Goal: Information Seeking & Learning: Check status

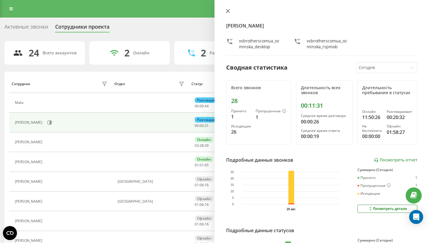
click at [227, 14] on button at bounding box center [228, 12] width 8 height 6
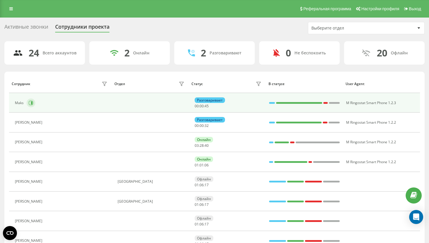
click at [33, 102] on button at bounding box center [31, 102] width 9 height 9
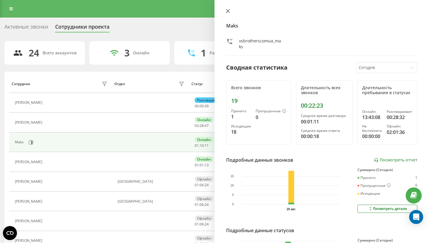
click at [226, 11] on icon at bounding box center [228, 11] width 4 height 4
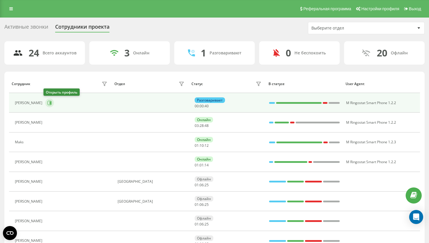
click at [50, 102] on icon at bounding box center [50, 102] width 4 height 4
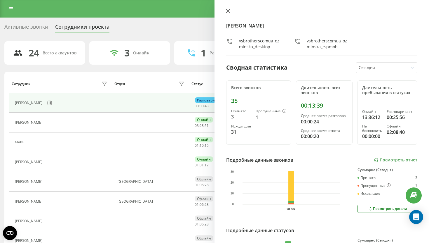
click at [226, 9] on icon at bounding box center [228, 11] width 4 height 4
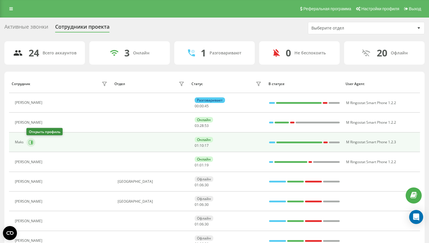
click at [33, 139] on button at bounding box center [31, 142] width 9 height 9
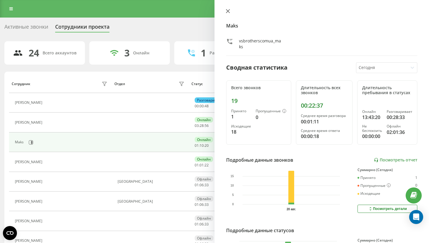
click at [226, 12] on icon at bounding box center [228, 11] width 4 height 4
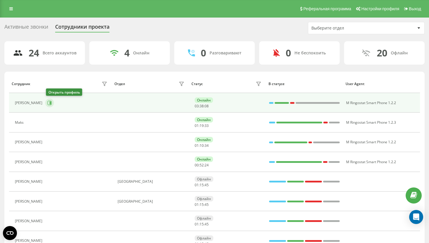
click at [53, 100] on button at bounding box center [49, 102] width 9 height 9
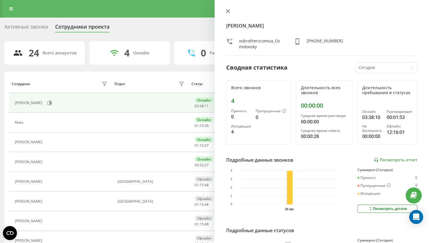
click at [226, 9] on icon at bounding box center [228, 11] width 4 height 4
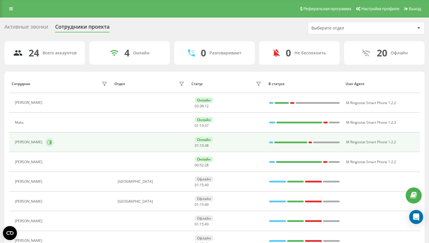
click at [45, 139] on button at bounding box center [49, 142] width 9 height 9
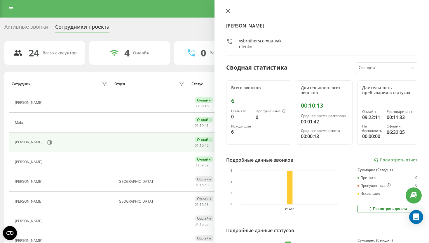
click at [229, 13] on button at bounding box center [228, 12] width 8 height 6
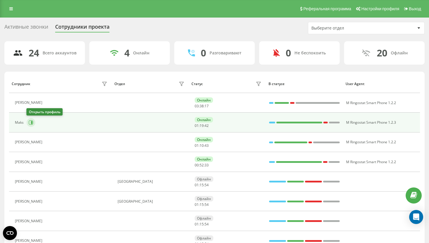
click at [31, 121] on icon at bounding box center [31, 122] width 1 height 3
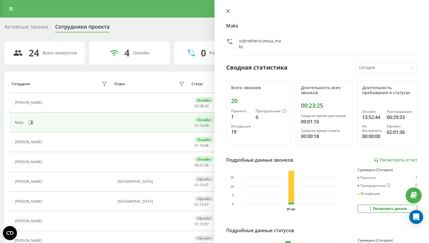
click at [229, 11] on icon at bounding box center [228, 11] width 4 height 4
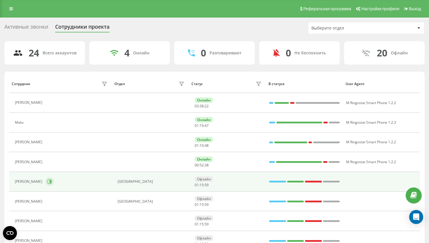
click at [52, 181] on icon at bounding box center [49, 181] width 5 height 5
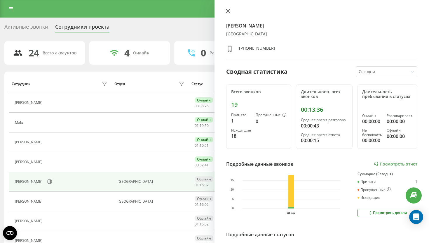
click at [227, 14] on button at bounding box center [228, 12] width 8 height 6
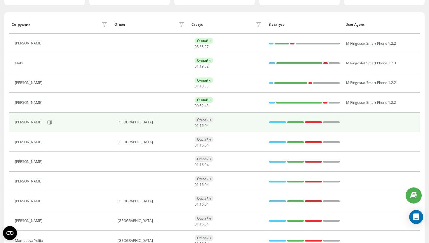
scroll to position [78, 0]
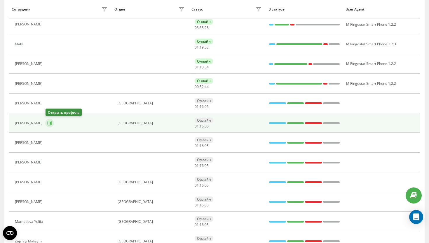
click at [51, 122] on icon at bounding box center [50, 122] width 1 height 3
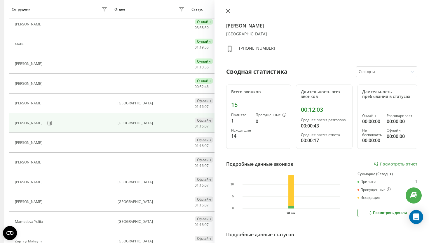
click at [230, 14] on button at bounding box center [228, 12] width 8 height 6
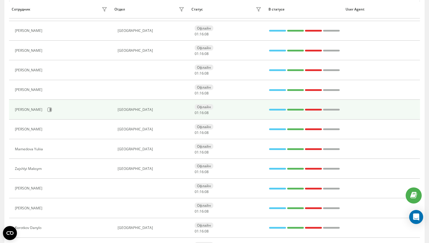
scroll to position [154, 0]
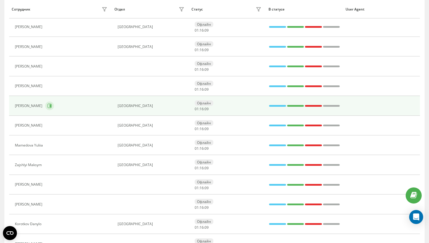
click at [45, 104] on button at bounding box center [49, 105] width 9 height 9
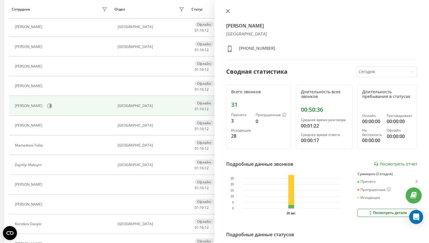
click at [229, 13] on icon at bounding box center [228, 11] width 4 height 4
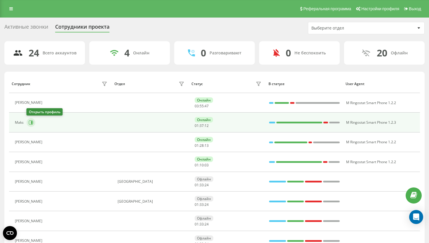
click at [28, 122] on button at bounding box center [31, 122] width 9 height 9
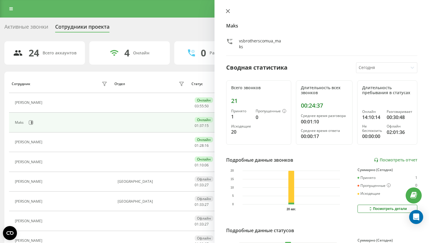
click at [227, 10] on icon at bounding box center [228, 11] width 4 height 4
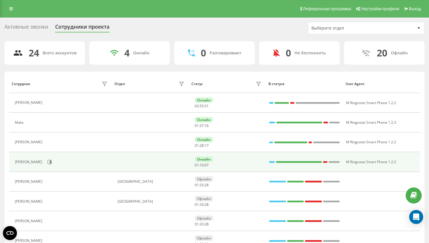
scroll to position [56, 0]
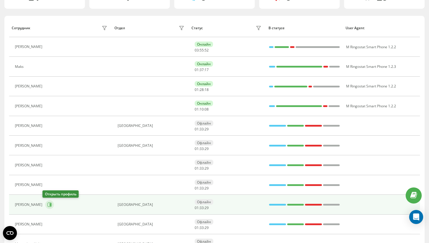
click at [47, 205] on icon at bounding box center [49, 204] width 5 height 5
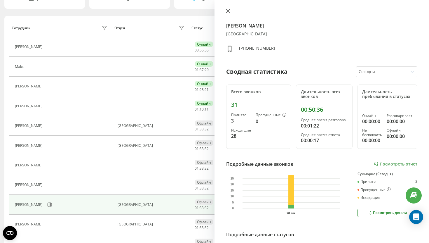
click at [228, 10] on icon at bounding box center [228, 11] width 4 height 4
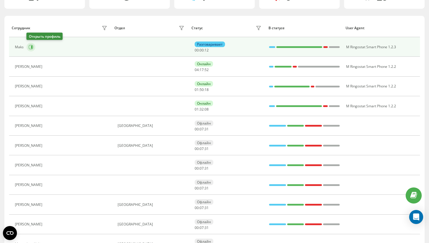
click at [33, 48] on icon at bounding box center [31, 47] width 5 height 5
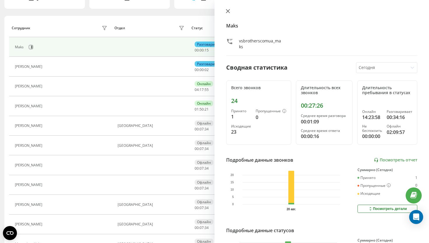
click at [228, 12] on icon at bounding box center [228, 11] width 4 height 4
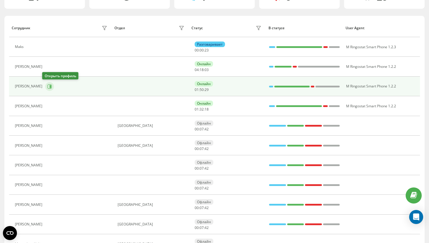
click at [47, 88] on icon at bounding box center [49, 86] width 5 height 5
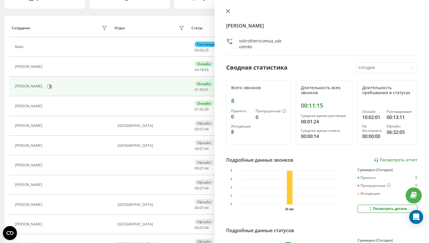
click at [230, 10] on button at bounding box center [228, 12] width 8 height 6
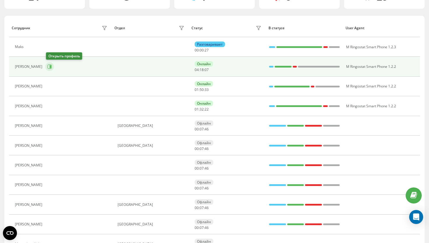
click at [52, 68] on icon at bounding box center [49, 66] width 5 height 5
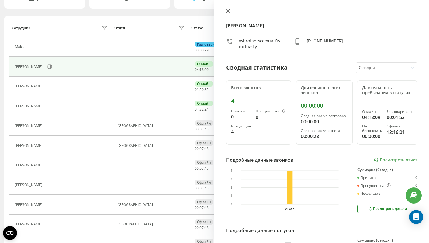
click at [228, 10] on icon at bounding box center [228, 11] width 4 height 4
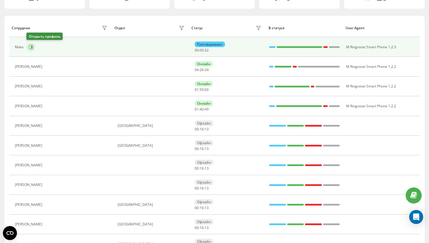
click at [32, 43] on button at bounding box center [31, 47] width 9 height 9
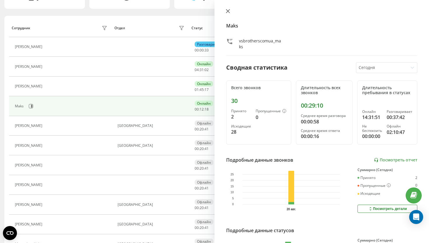
click at [226, 10] on icon at bounding box center [228, 11] width 4 height 4
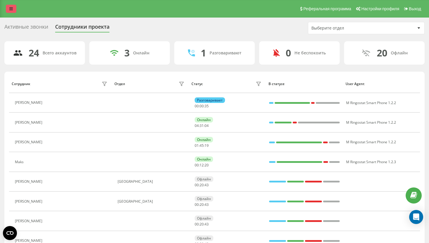
click at [6, 6] on link at bounding box center [11, 9] width 11 height 8
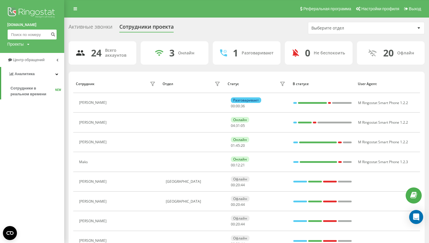
click at [26, 36] on input at bounding box center [32, 34] width 50 height 11
paste input "48733207309"
type input "48733207309"
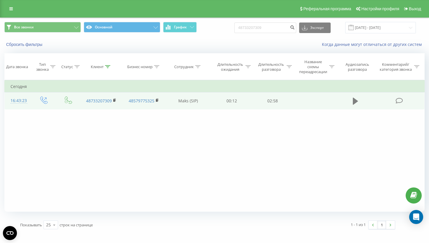
click at [355, 100] on icon at bounding box center [355, 100] width 5 height 7
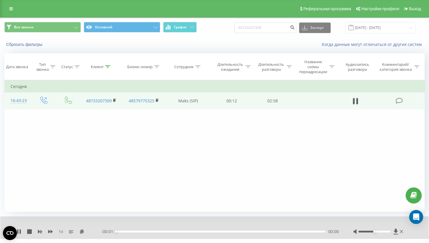
click at [228, 231] on div "00:00" at bounding box center [220, 231] width 209 height 2
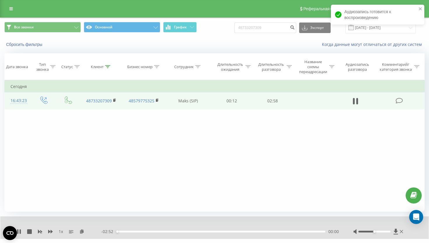
click at [246, 231] on div "00:00" at bounding box center [220, 231] width 209 height 2
click at [269, 231] on div "02:07" at bounding box center [220, 231] width 209 height 2
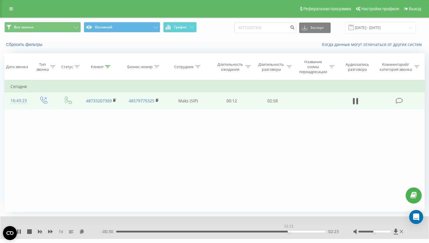
click at [289, 231] on div "02:23" at bounding box center [220, 231] width 209 height 2
click at [21, 229] on icon at bounding box center [20, 231] width 1 height 5
click at [16, 8] on div "Реферальная программа Настройки профиля Выход" at bounding box center [214, 9] width 429 height 18
click at [11, 8] on icon at bounding box center [11, 9] width 4 height 4
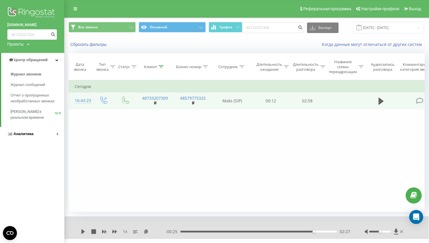
click at [32, 129] on link "Аналитика" at bounding box center [32, 134] width 64 height 14
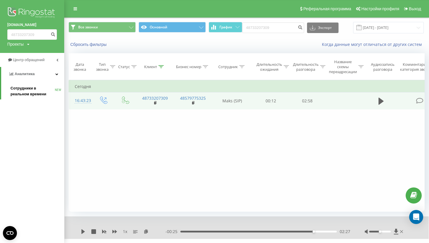
click at [32, 88] on span "Сотрудники в реальном времени" at bounding box center [33, 91] width 44 height 12
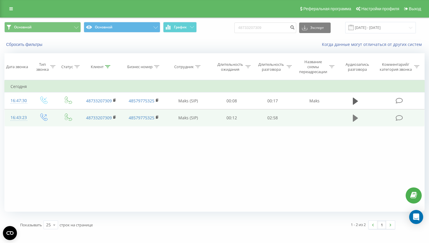
click at [355, 119] on icon at bounding box center [355, 117] width 5 height 7
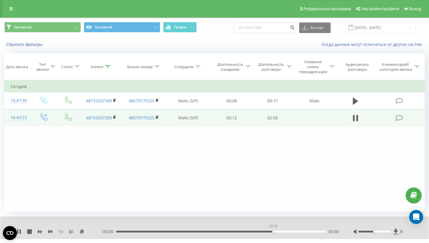
click at [273, 231] on div "00:00" at bounding box center [220, 231] width 209 height 2
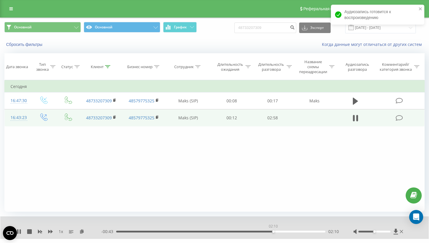
click at [273, 231] on div "02:10" at bounding box center [220, 231] width 209 height 2
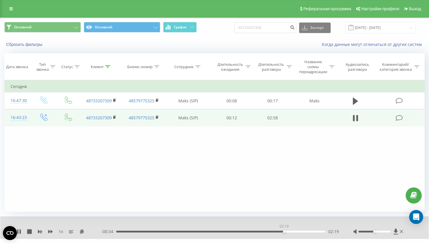
click at [284, 231] on div "02:19" at bounding box center [220, 231] width 209 height 2
click at [20, 230] on icon at bounding box center [20, 231] width 1 height 5
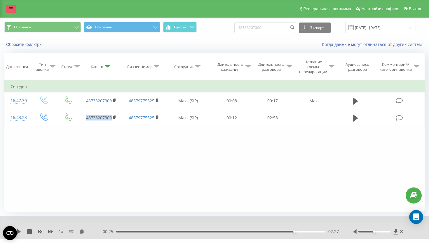
click at [11, 12] on link at bounding box center [11, 9] width 11 height 8
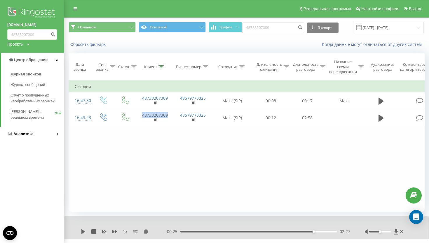
click at [34, 132] on link "Аналитика" at bounding box center [32, 134] width 64 height 14
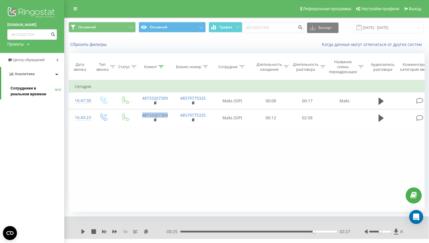
click at [29, 89] on span "Сотрудники в реальном времени" at bounding box center [33, 91] width 44 height 12
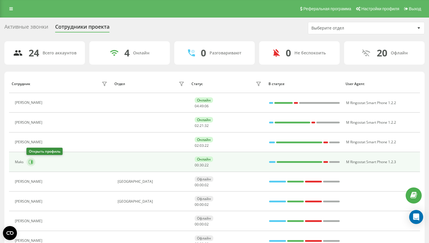
click at [32, 161] on icon at bounding box center [31, 161] width 1 height 3
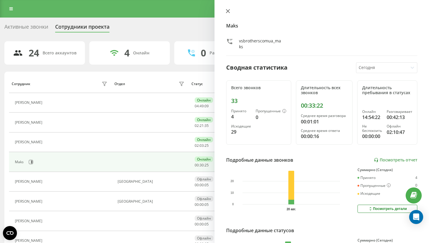
click at [229, 11] on icon at bounding box center [228, 11] width 4 height 4
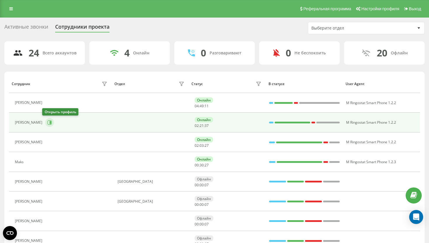
click at [48, 125] on button at bounding box center [49, 122] width 9 height 9
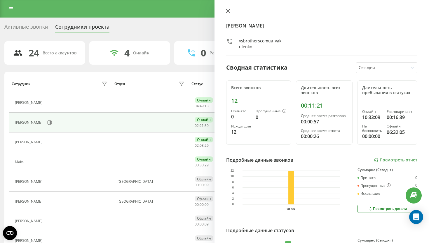
click at [229, 11] on icon at bounding box center [228, 11] width 4 height 4
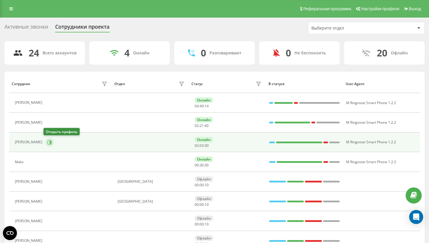
click at [50, 143] on icon at bounding box center [49, 142] width 5 height 5
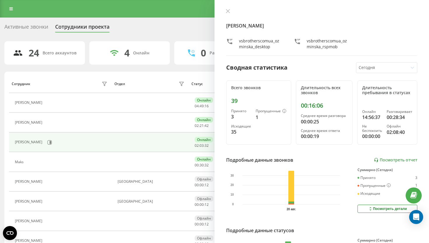
click at [229, 8] on div "Yuliia Ozminska vsbrotherscomua_ozminska_desktop vsbrotherscomua_ozminska_rspmo…" at bounding box center [322, 121] width 215 height 243
click at [227, 14] on button at bounding box center [228, 12] width 8 height 6
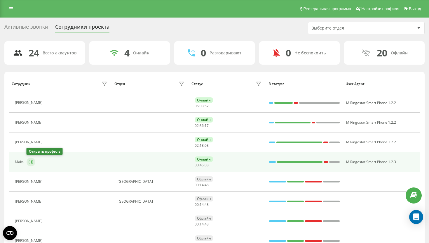
click at [29, 163] on icon at bounding box center [31, 161] width 5 height 5
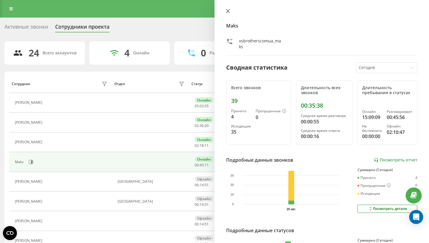
click at [227, 12] on icon at bounding box center [228, 11] width 4 height 4
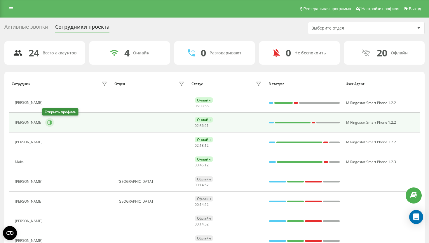
click at [48, 121] on icon at bounding box center [49, 122] width 5 height 5
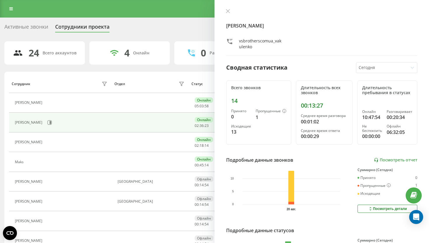
click at [239, 32] on div "Igor Vakulenko vsbrotherscomua_vakulenko" at bounding box center [321, 32] width 191 height 47
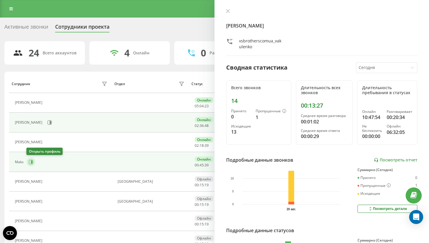
click at [32, 164] on button at bounding box center [31, 161] width 9 height 9
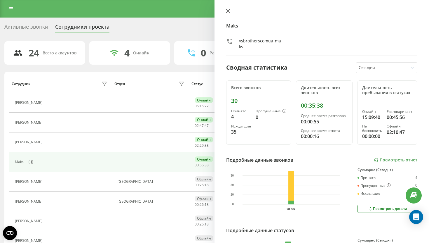
click at [228, 9] on icon at bounding box center [228, 11] width 4 height 4
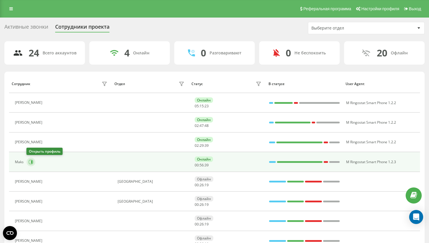
click at [30, 163] on icon at bounding box center [31, 161] width 5 height 5
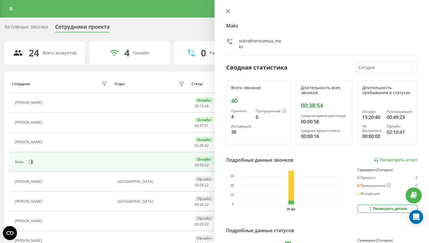
click at [229, 11] on icon at bounding box center [228, 11] width 4 height 4
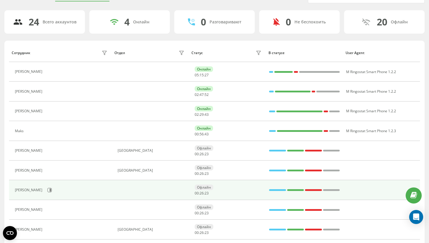
scroll to position [35, 0]
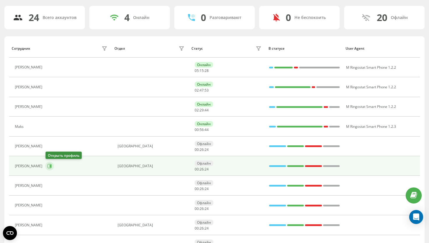
click at [51, 164] on icon at bounding box center [50, 165] width 4 height 4
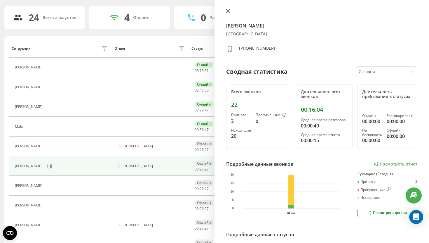
click at [230, 12] on icon at bounding box center [228, 11] width 4 height 4
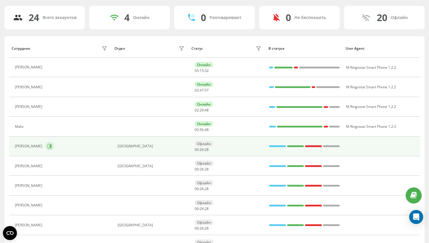
click at [52, 148] on icon at bounding box center [50, 146] width 4 height 4
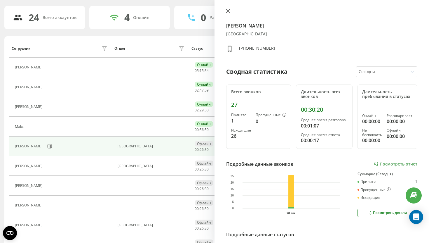
click at [229, 11] on icon at bounding box center [228, 11] width 4 height 4
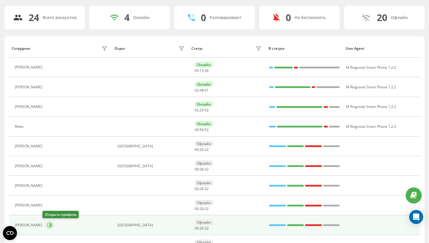
click at [50, 225] on icon at bounding box center [50, 224] width 1 height 3
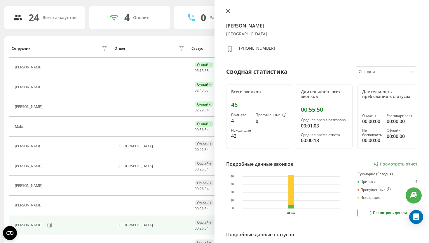
click at [227, 10] on icon at bounding box center [228, 11] width 4 height 4
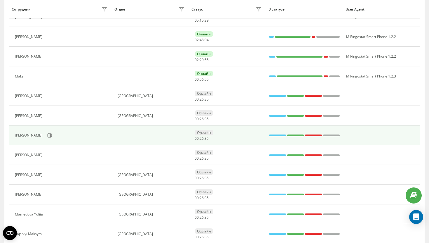
scroll to position [95, 0]
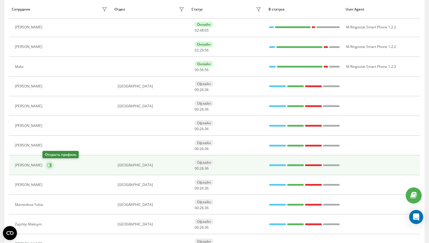
click at [46, 162] on button at bounding box center [49, 165] width 9 height 9
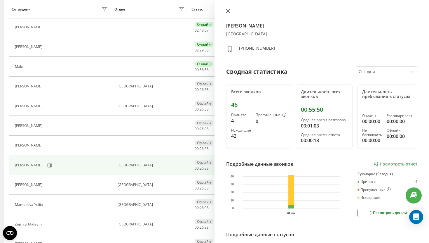
click at [228, 10] on icon at bounding box center [228, 11] width 4 height 4
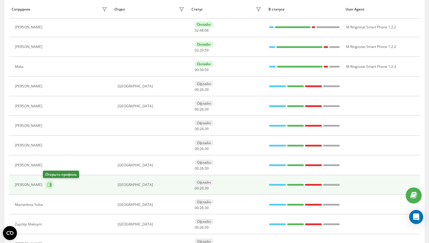
click at [50, 183] on button at bounding box center [49, 184] width 9 height 9
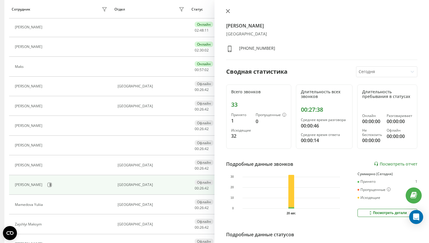
click at [228, 11] on icon at bounding box center [228, 11] width 4 height 4
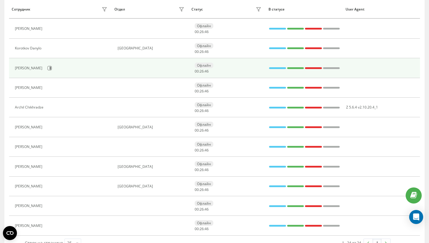
scroll to position [344, 0]
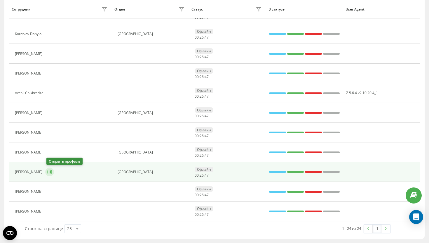
click at [51, 173] on icon at bounding box center [50, 172] width 4 height 4
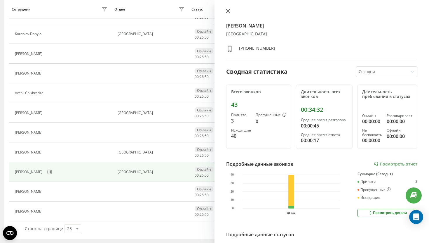
click at [228, 12] on icon at bounding box center [228, 11] width 4 height 4
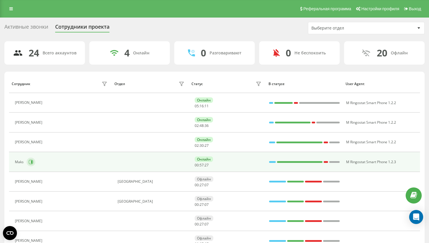
click at [32, 159] on button at bounding box center [31, 161] width 9 height 9
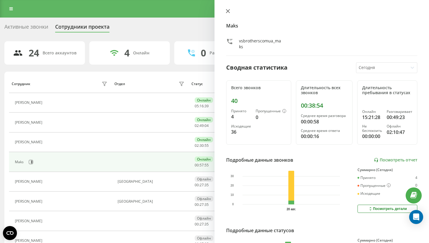
click at [226, 11] on icon at bounding box center [228, 11] width 4 height 4
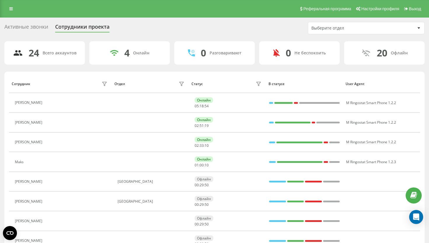
click at [13, 14] on div "Реферальная программа Настройки профиля Выход" at bounding box center [214, 9] width 429 height 18
click at [8, 7] on link at bounding box center [11, 9] width 11 height 8
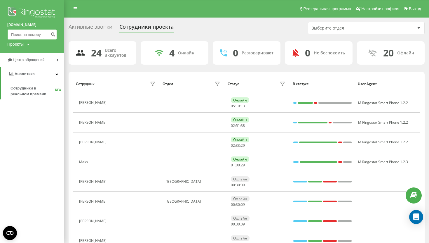
click at [22, 37] on input at bounding box center [32, 34] width 50 height 11
paste input "570 398 404"
type input "570 398 404"
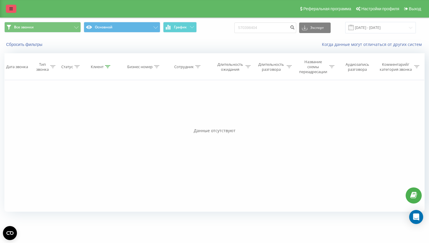
click at [8, 7] on link at bounding box center [11, 9] width 11 height 8
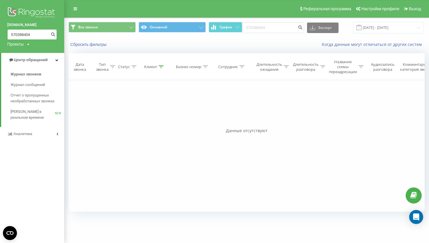
drag, startPoint x: 48, startPoint y: 35, endPoint x: 0, endPoint y: 31, distance: 48.0
click at [0, 31] on div "[DOMAIN_NAME] 570398404 Проекты [DOMAIN_NAME]" at bounding box center [32, 26] width 64 height 53
paste input "791 555 368"
type input "791 555 368"
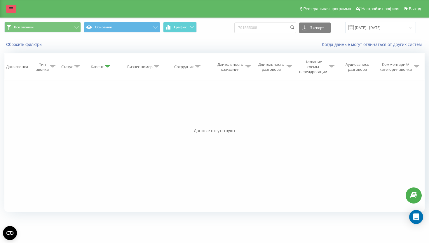
click at [10, 7] on icon at bounding box center [11, 9] width 4 height 4
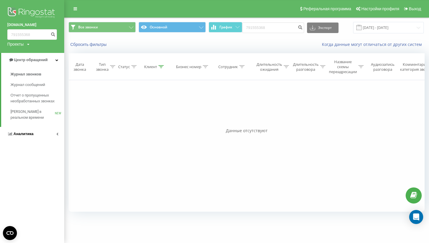
click at [24, 128] on link "Аналитика" at bounding box center [32, 134] width 64 height 14
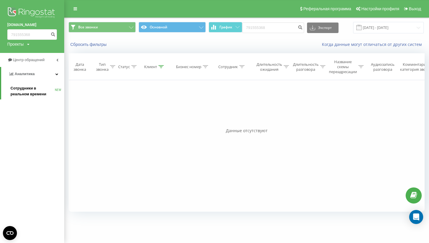
click at [37, 86] on span "Сотрудники в реальном времени" at bounding box center [33, 91] width 44 height 12
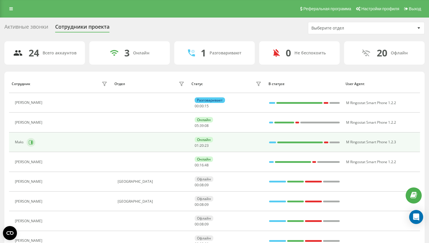
click at [32, 144] on icon at bounding box center [31, 142] width 5 height 5
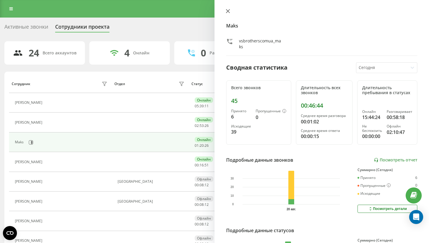
click at [229, 11] on icon at bounding box center [228, 11] width 4 height 4
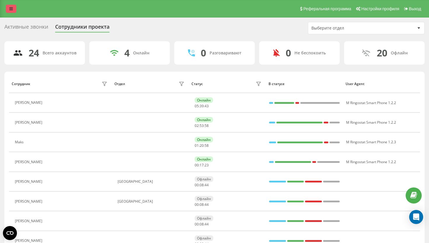
click at [8, 8] on link at bounding box center [11, 9] width 11 height 8
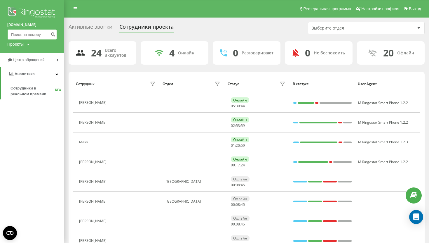
click at [23, 34] on input at bounding box center [32, 34] width 50 height 11
paste input "794 406 226"
type input "794 406 226"
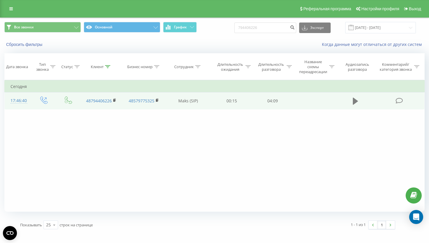
click at [357, 101] on icon at bounding box center [355, 100] width 5 height 7
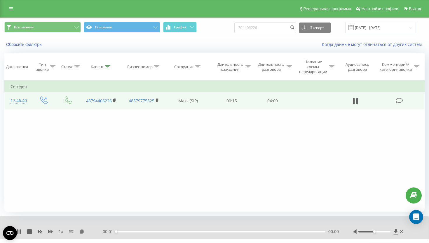
click at [278, 228] on div "- 00:01 00:00 00:00" at bounding box center [220, 231] width 238 height 6
click at [278, 230] on div "03:11" at bounding box center [220, 231] width 209 height 2
click at [288, 230] on div "03:13" at bounding box center [220, 231] width 209 height 2
click at [296, 231] on div "03:23" at bounding box center [220, 231] width 209 height 2
click at [304, 231] on div "03:42" at bounding box center [220, 231] width 209 height 2
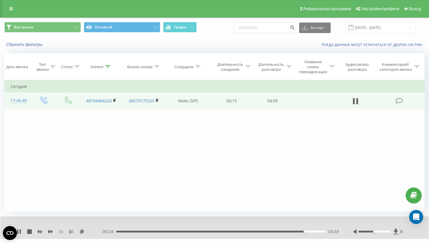
click at [311, 232] on div "03:43" at bounding box center [220, 231] width 209 height 2
click at [277, 231] on div "03:50" at bounding box center [220, 231] width 209 height 2
click at [261, 231] on div "03:10" at bounding box center [220, 231] width 209 height 2
click at [20, 230] on icon at bounding box center [20, 231] width 1 height 5
click at [15, 9] on link at bounding box center [11, 9] width 11 height 8
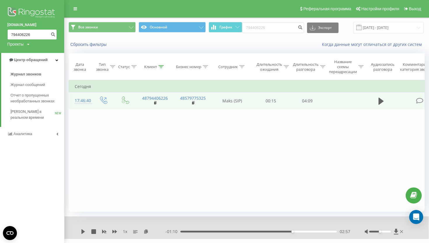
drag, startPoint x: 35, startPoint y: 33, endPoint x: 0, endPoint y: 33, distance: 34.7
click at [0, 33] on div "[DOMAIN_NAME] 794406226 Проекты [DOMAIN_NAME]" at bounding box center [32, 26] width 64 height 53
paste input "690 283 984"
type input "690 283 984"
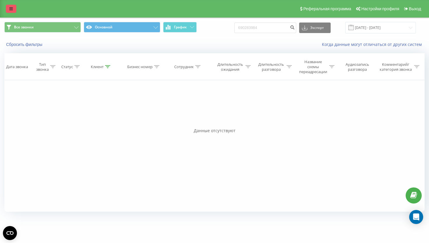
click at [10, 7] on icon at bounding box center [11, 9] width 4 height 4
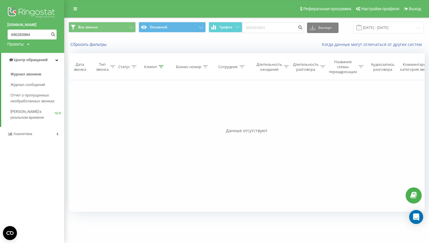
drag, startPoint x: 36, startPoint y: 36, endPoint x: 0, endPoint y: 32, distance: 36.0
click at [0, 32] on div "[DOMAIN_NAME] 690283984 Проекты [DOMAIN_NAME]" at bounding box center [32, 26] width 64 height 53
paste input "511 934 123"
type input "511 934 123"
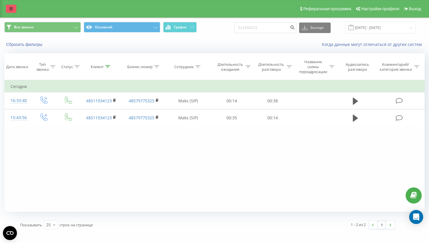
click at [12, 10] on icon at bounding box center [11, 9] width 4 height 4
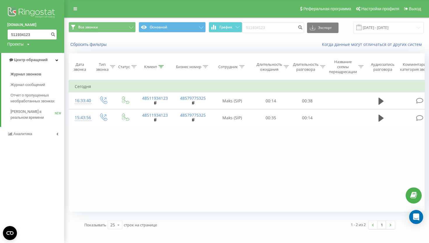
drag, startPoint x: 37, startPoint y: 38, endPoint x: 0, endPoint y: 6, distance: 49.5
click at [0, 6] on div "[DOMAIN_NAME] 511934123 Проекты [DOMAIN_NAME]" at bounding box center [32, 26] width 64 height 53
paste input "06 569 369"
type input "506 569 369"
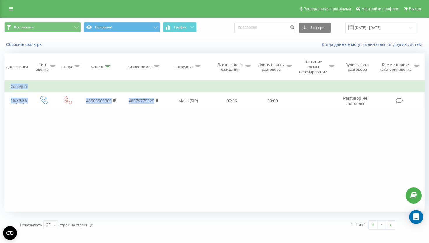
drag, startPoint x: 174, startPoint y: 100, endPoint x: 381, endPoint y: 111, distance: 207.5
click at [381, 111] on div "Фильтровать по условию Равно Введите значение Отмена OK Фильтровать по условию …" at bounding box center [214, 145] width 420 height 131
click at [366, 132] on div "Фильтровать по условию Равно Введите значение Отмена OK Фильтровать по условию …" at bounding box center [214, 145] width 420 height 131
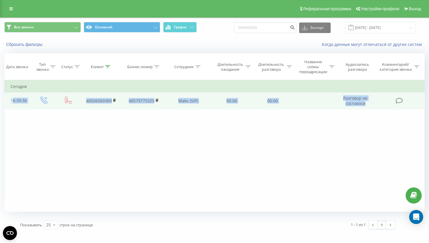
drag, startPoint x: 8, startPoint y: 101, endPoint x: 400, endPoint y: 109, distance: 392.4
click at [400, 109] on tr "16:39:36 48506569369 48579775325 Maks (SIP) 00:06 00:00 Разговор не состоялся" at bounding box center [215, 100] width 420 height 17
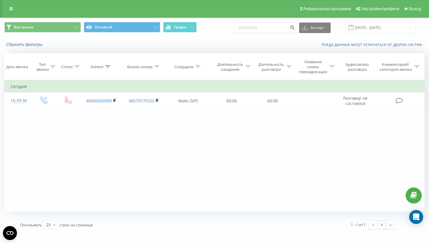
click at [371, 159] on div "Фильтровать по условию Равно Введите значение Отмена OK Фильтровать по условию …" at bounding box center [214, 145] width 420 height 131
click at [12, 11] on icon at bounding box center [11, 9] width 4 height 4
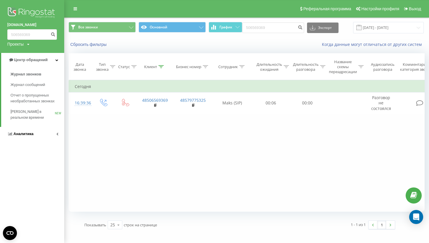
click at [37, 134] on link "Аналитика" at bounding box center [32, 134] width 64 height 14
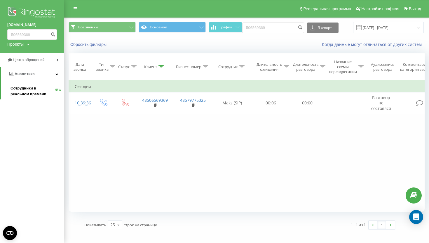
click at [20, 87] on span "Сотрудники в реальном времени" at bounding box center [33, 91] width 44 height 12
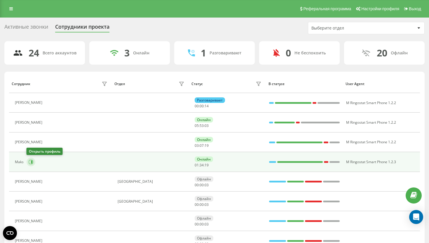
click at [32, 162] on icon at bounding box center [31, 161] width 1 height 3
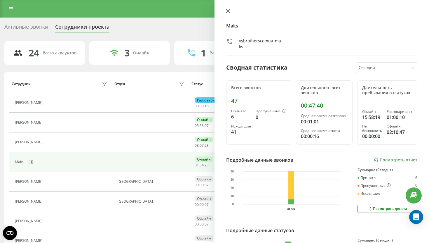
click at [227, 12] on icon at bounding box center [228, 11] width 4 height 4
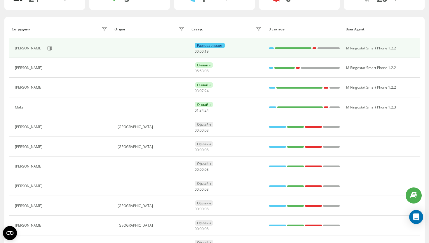
scroll to position [61, 0]
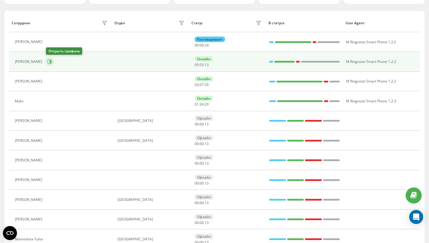
click at [53, 61] on button at bounding box center [49, 61] width 9 height 9
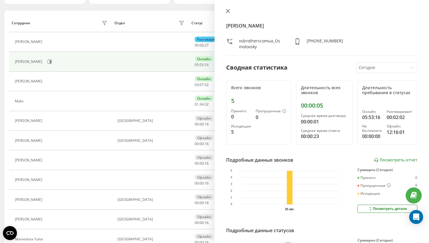
click at [229, 11] on icon at bounding box center [228, 11] width 4 height 4
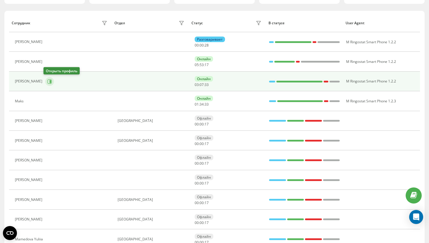
click at [50, 82] on icon at bounding box center [50, 81] width 1 height 3
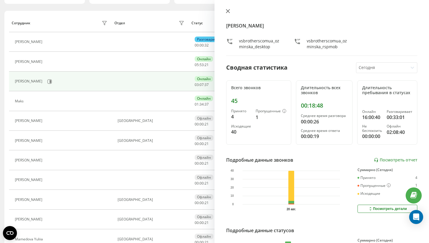
click at [227, 12] on icon at bounding box center [228, 11] width 4 height 4
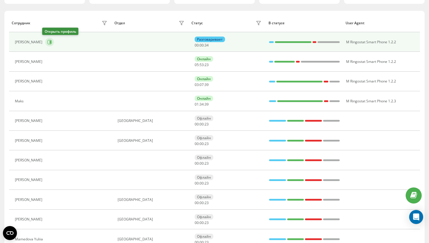
click at [47, 41] on icon at bounding box center [49, 42] width 5 height 5
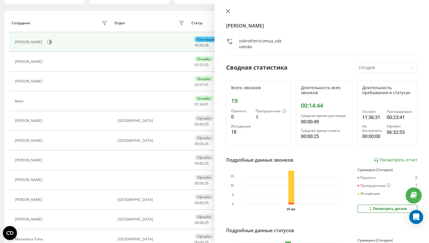
click at [230, 9] on button at bounding box center [228, 12] width 8 height 6
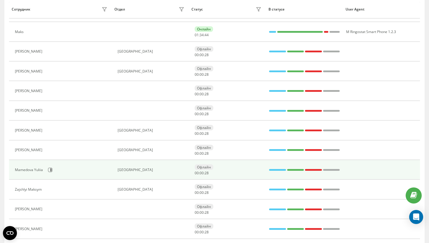
scroll to position [130, 0]
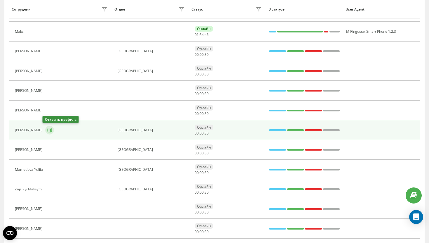
click at [50, 129] on icon at bounding box center [50, 129] width 1 height 3
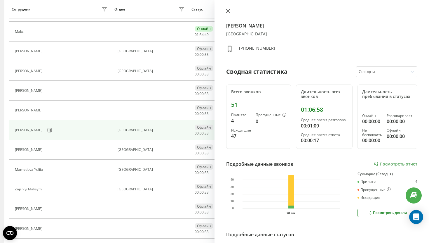
click at [228, 11] on icon at bounding box center [228, 11] width 4 height 4
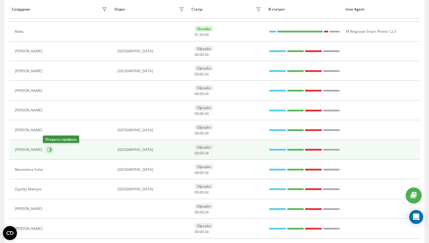
click at [48, 148] on icon at bounding box center [50, 149] width 4 height 4
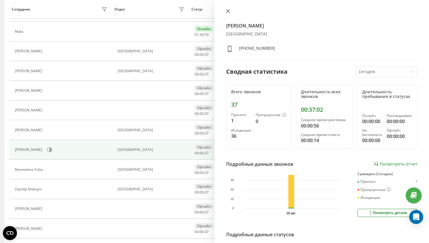
click at [228, 11] on icon at bounding box center [228, 11] width 4 height 4
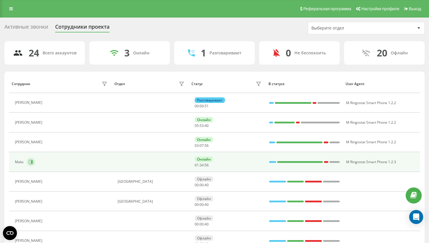
click at [34, 161] on button at bounding box center [31, 161] width 9 height 9
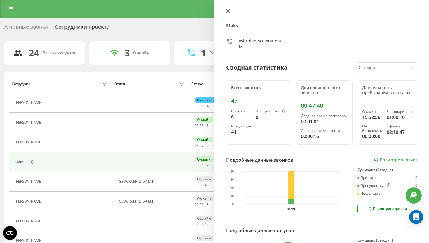
click at [230, 11] on button at bounding box center [228, 12] width 8 height 6
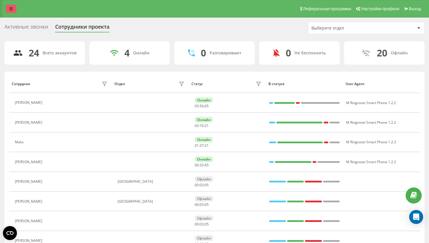
click at [6, 10] on link at bounding box center [11, 9] width 11 height 8
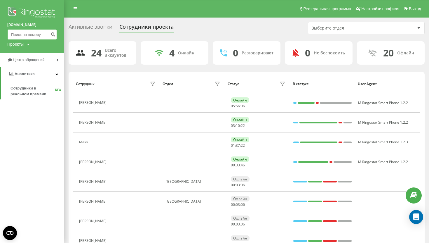
click at [35, 32] on input at bounding box center [32, 34] width 50 height 11
paste input "537 300 341"
type input "537 300 341"
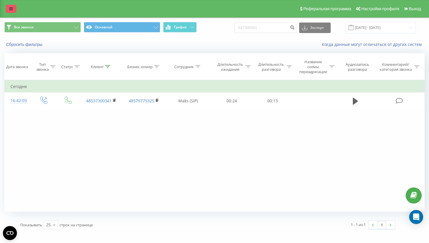
click at [13, 10] on link at bounding box center [11, 9] width 11 height 8
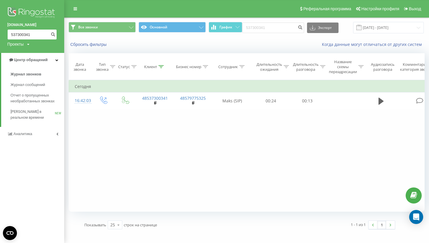
drag, startPoint x: 34, startPoint y: 37, endPoint x: 0, endPoint y: 37, distance: 33.9
click at [0, 37] on div "[DOMAIN_NAME] 537300341 Проекты [DOMAIN_NAME]" at bounding box center [32, 26] width 64 height 53
drag, startPoint x: 34, startPoint y: 33, endPoint x: 0, endPoint y: 33, distance: 33.9
click at [0, 33] on div "[DOMAIN_NAME] 537300341 Проекты [DOMAIN_NAME]" at bounding box center [32, 26] width 64 height 53
paste input "18 664 23"
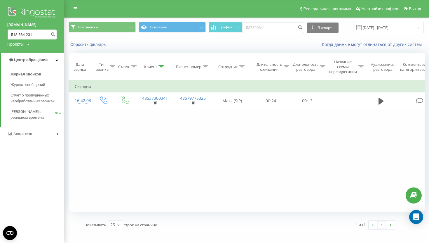
type input "518 664 231"
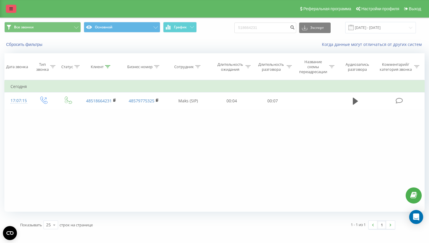
click at [12, 12] on link at bounding box center [11, 9] width 11 height 8
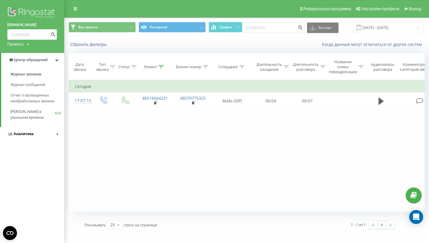
click at [23, 135] on span "Аналитика" at bounding box center [23, 133] width 20 height 4
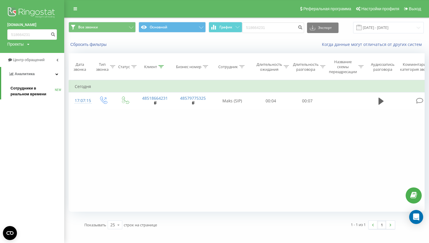
click at [41, 90] on span "Сотрудники в реальном времени" at bounding box center [33, 91] width 44 height 12
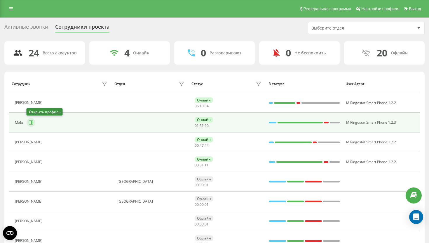
click at [31, 126] on button at bounding box center [31, 122] width 9 height 9
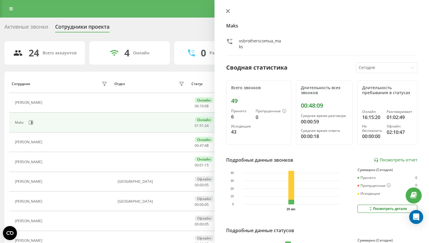
click at [227, 11] on icon at bounding box center [228, 11] width 4 height 4
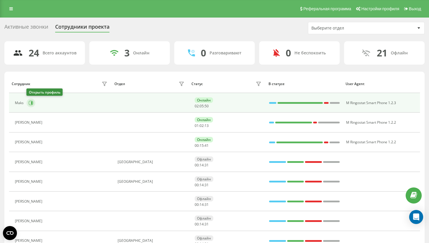
click at [33, 102] on icon at bounding box center [31, 102] width 5 height 5
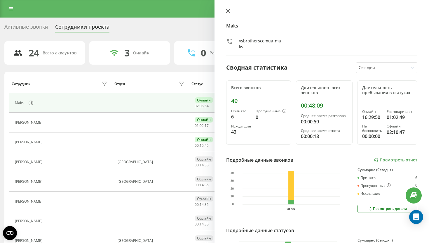
click at [230, 11] on button at bounding box center [228, 12] width 8 height 6
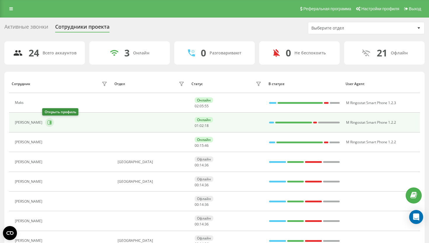
click at [47, 120] on icon at bounding box center [49, 122] width 5 height 5
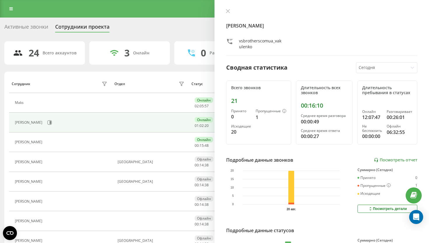
click at [226, 8] on div "Igor Vakulenko vsbrotherscomua_vakulenko Сводная статистика Сегодня Всего звонк…" at bounding box center [322, 121] width 215 height 243
click at [231, 15] on div "Igor Vakulenko vsbrotherscomua_vakulenko" at bounding box center [321, 32] width 191 height 47
click at [231, 14] on button at bounding box center [228, 12] width 8 height 6
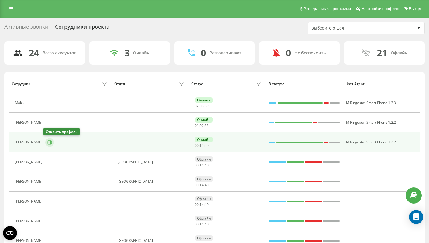
click at [49, 139] on button at bounding box center [49, 142] width 9 height 9
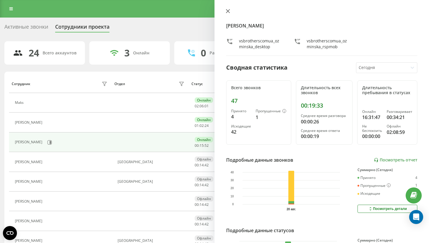
click at [226, 10] on icon at bounding box center [228, 11] width 4 height 4
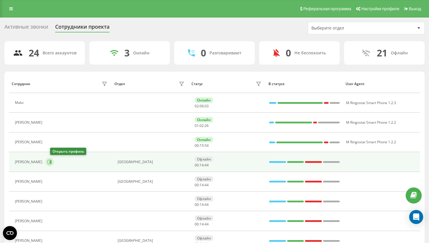
click at [52, 161] on icon at bounding box center [50, 161] width 4 height 4
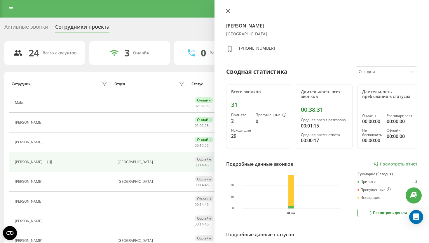
click at [228, 9] on icon at bounding box center [228, 11] width 4 height 4
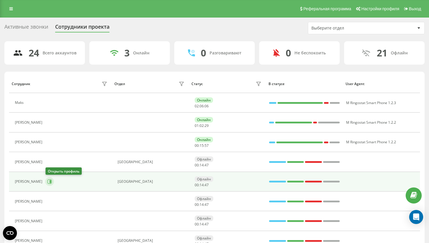
click at [48, 180] on icon at bounding box center [49, 181] width 5 height 5
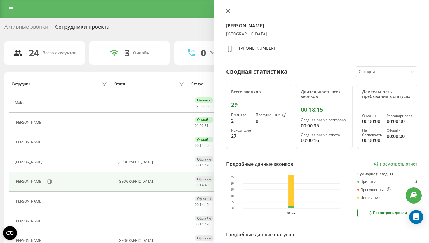
click at [228, 13] on icon at bounding box center [228, 11] width 4 height 4
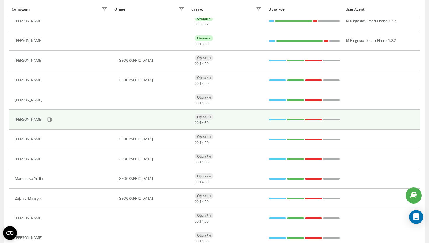
scroll to position [102, 0]
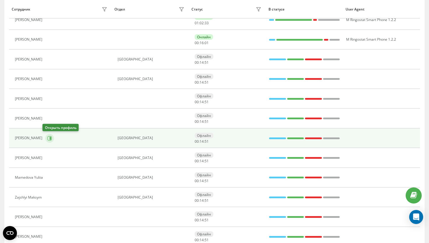
click at [50, 137] on icon at bounding box center [50, 137] width 1 height 3
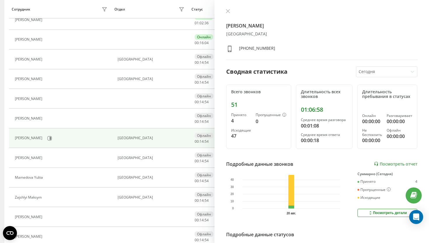
scroll to position [83, 0]
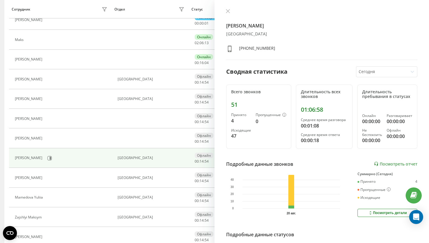
click at [227, 7] on div "Стас Панфілов КиевЛьвов +380939891415 Сводная статистика Сегодня Всего звонков …" at bounding box center [322, 121] width 215 height 243
click at [227, 10] on icon at bounding box center [228, 11] width 4 height 4
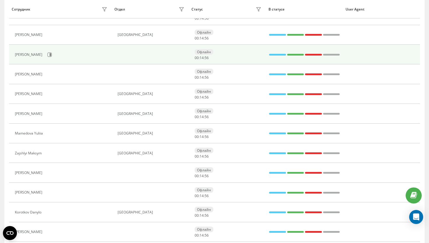
scroll to position [147, 0]
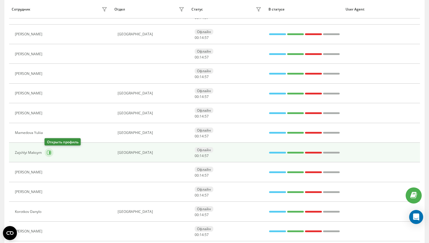
click at [48, 153] on icon at bounding box center [49, 152] width 5 height 5
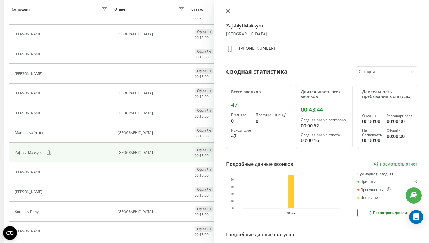
click at [229, 13] on icon at bounding box center [228, 11] width 4 height 4
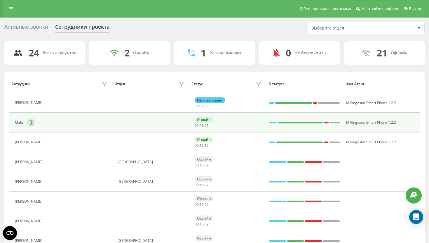
click at [32, 124] on icon at bounding box center [31, 122] width 4 height 4
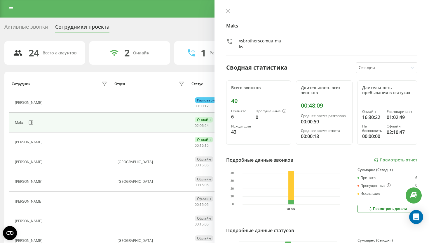
click at [228, 8] on div "Maks vsbrotherscomua_maks Сводная статистика Сегодня Всего звонков 49 Принято 6…" at bounding box center [322, 121] width 215 height 243
click at [228, 9] on icon at bounding box center [228, 11] width 4 height 4
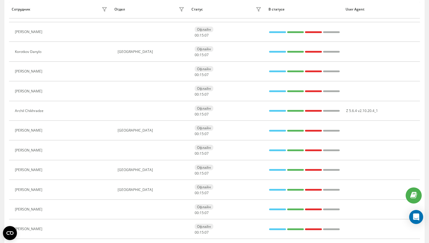
scroll to position [344, 0]
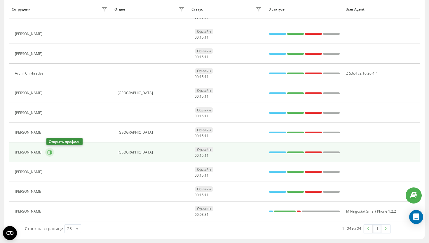
click at [50, 153] on icon at bounding box center [49, 152] width 5 height 5
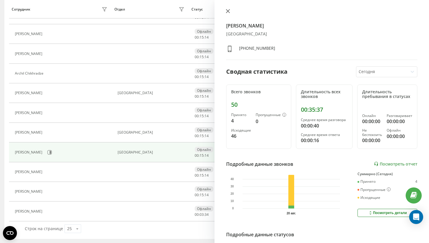
click at [228, 11] on icon at bounding box center [228, 11] width 4 height 4
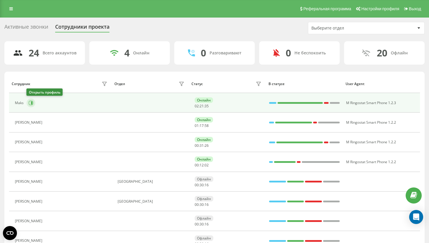
click at [33, 101] on button at bounding box center [31, 102] width 9 height 9
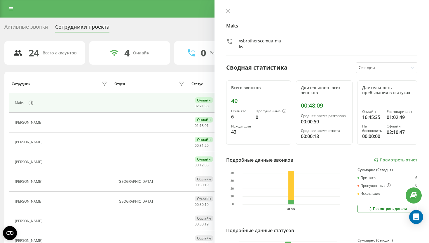
click at [225, 15] on div "Maks vsbrotherscomua_maks Сводная статистика Сегодня Всего звонков 49 Принято 6…" at bounding box center [322, 121] width 215 height 243
click at [230, 12] on button at bounding box center [228, 12] width 8 height 6
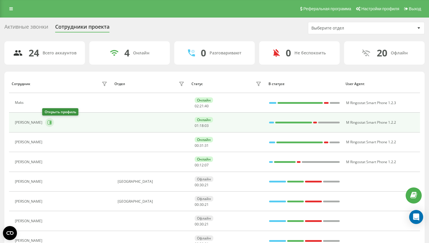
click at [45, 125] on button at bounding box center [49, 122] width 9 height 9
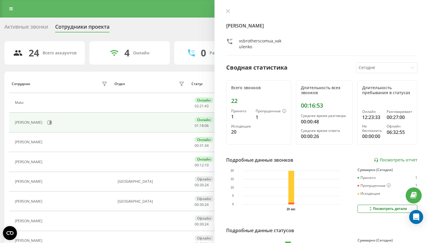
click at [231, 5] on div "Igor Vakulenko vsbrotherscomua_vakulenko Сводная статистика Сегодня Всего звонк…" at bounding box center [322, 121] width 215 height 243
click at [228, 9] on icon at bounding box center [228, 11] width 4 height 4
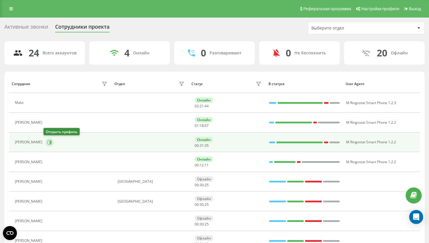
click at [49, 144] on icon at bounding box center [50, 142] width 4 height 4
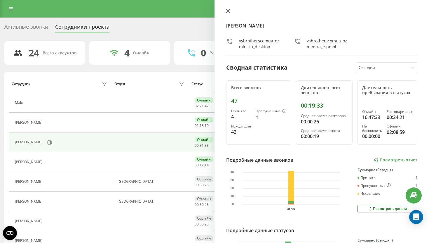
click at [227, 10] on icon at bounding box center [228, 11] width 4 height 4
